Goal: Transaction & Acquisition: Purchase product/service

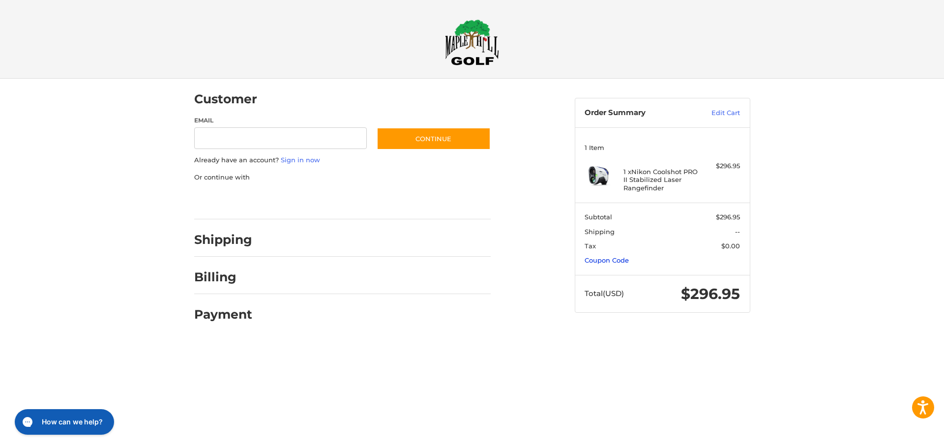
click at [598, 259] on link "Coupon Code" at bounding box center [607, 260] width 44 height 8
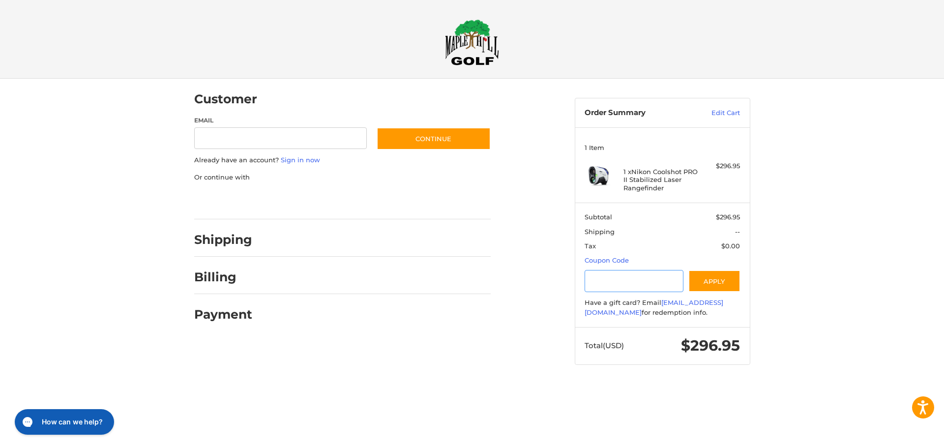
click at [622, 284] on input "Gift Certificate or Coupon Code" at bounding box center [634, 281] width 99 height 22
type input "******"
click at [704, 279] on button "Apply" at bounding box center [715, 281] width 52 height 22
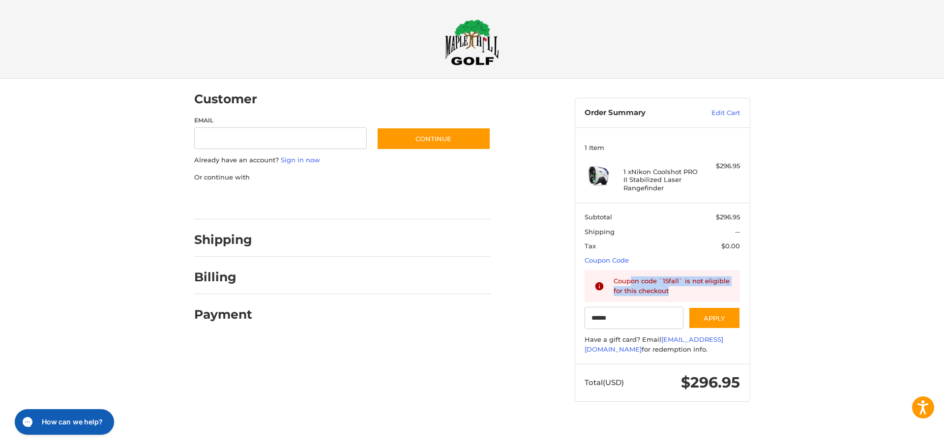
drag, startPoint x: 631, startPoint y: 278, endPoint x: 728, endPoint y: 292, distance: 98.4
click at [728, 292] on div "Coupon code `15fall` is not eligible for this checkout" at bounding box center [672, 285] width 117 height 19
